Goal: Task Accomplishment & Management: Use online tool/utility

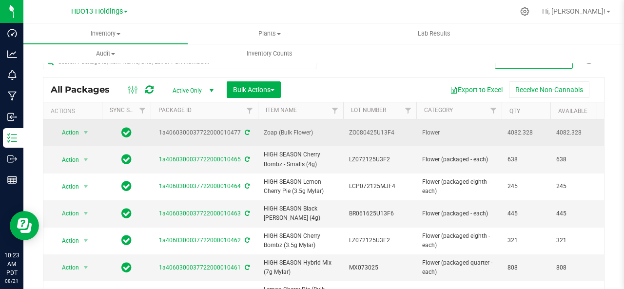
click at [285, 126] on td "Zoap (Bulk Flower)" at bounding box center [300, 132] width 85 height 27
click at [86, 131] on span "select" at bounding box center [86, 133] width 8 height 8
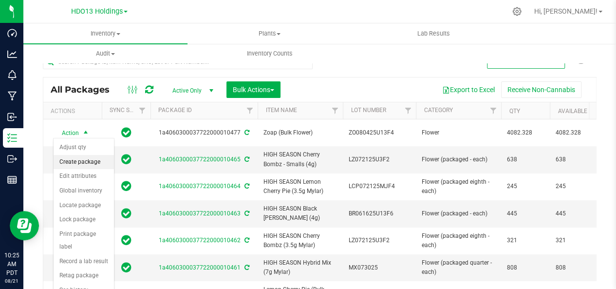
click at [88, 159] on li "Create package" at bounding box center [84, 162] width 60 height 15
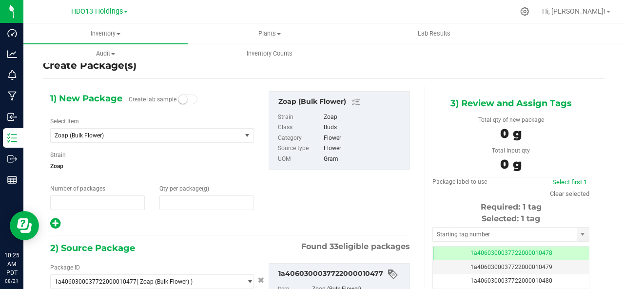
type input "1"
type input "0.0000"
type input "0.0000 g"
click at [181, 96] on small at bounding box center [182, 99] width 9 height 9
click at [177, 203] on span at bounding box center [206, 202] width 95 height 15
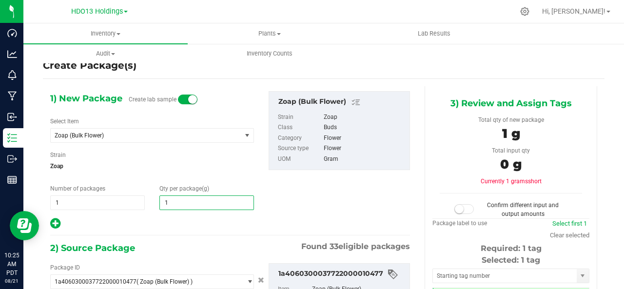
type input "16"
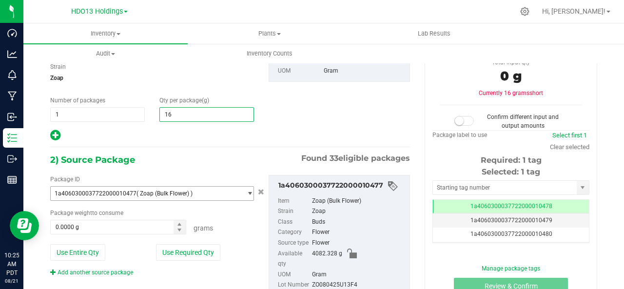
scroll to position [74, 0]
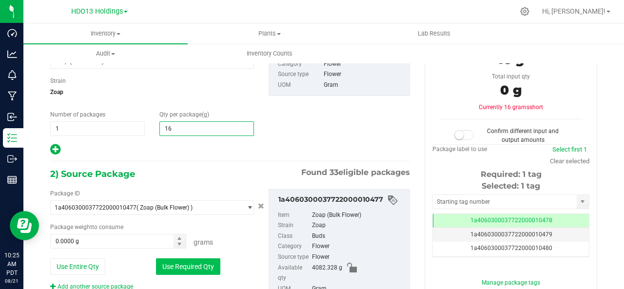
type input "16.0000"
click at [171, 259] on button "Use Required Qty" at bounding box center [188, 266] width 64 height 17
type input "16.0000 g"
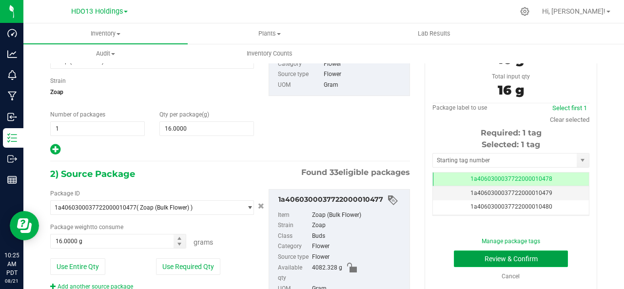
click at [485, 259] on button "Review & Confirm" at bounding box center [511, 258] width 114 height 17
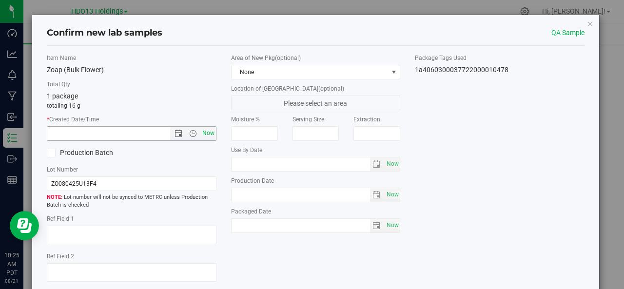
click at [210, 131] on span "Now" at bounding box center [208, 133] width 17 height 14
type input "[DATE] 10:25 AM"
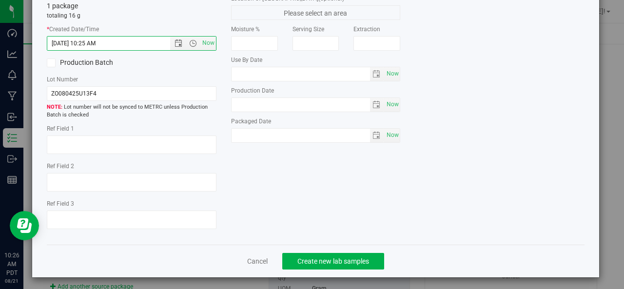
scroll to position [93, 0]
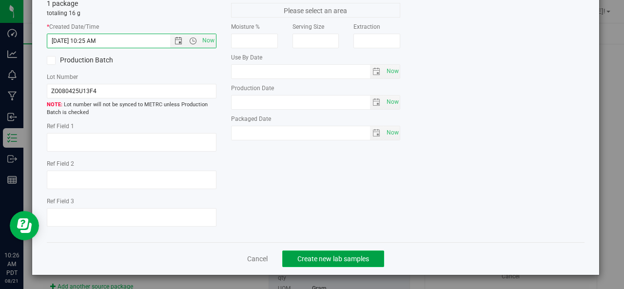
click at [307, 260] on span "Create new lab samples" at bounding box center [333, 259] width 72 height 8
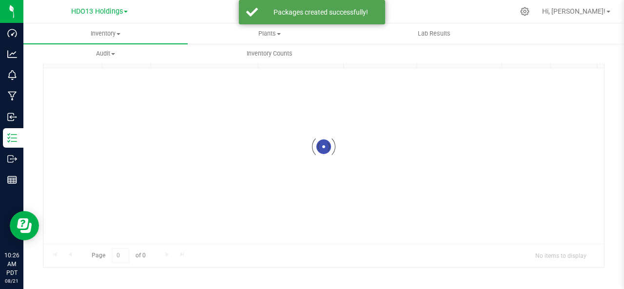
scroll to position [51, 0]
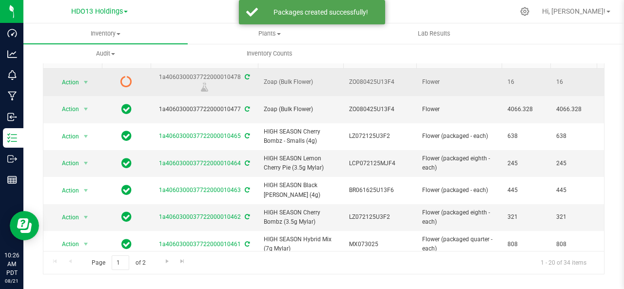
click at [123, 83] on icon at bounding box center [126, 82] width 12 height 12
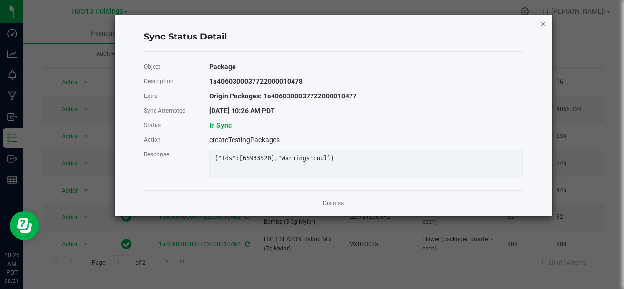
click at [544, 26] on icon "Close" at bounding box center [542, 24] width 7 height 12
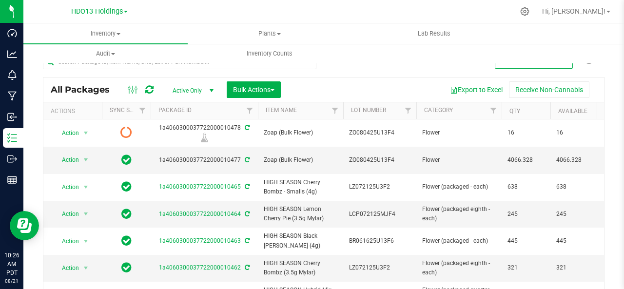
click at [150, 88] on icon at bounding box center [149, 90] width 8 height 10
